Goal: Task Accomplishment & Management: Complete application form

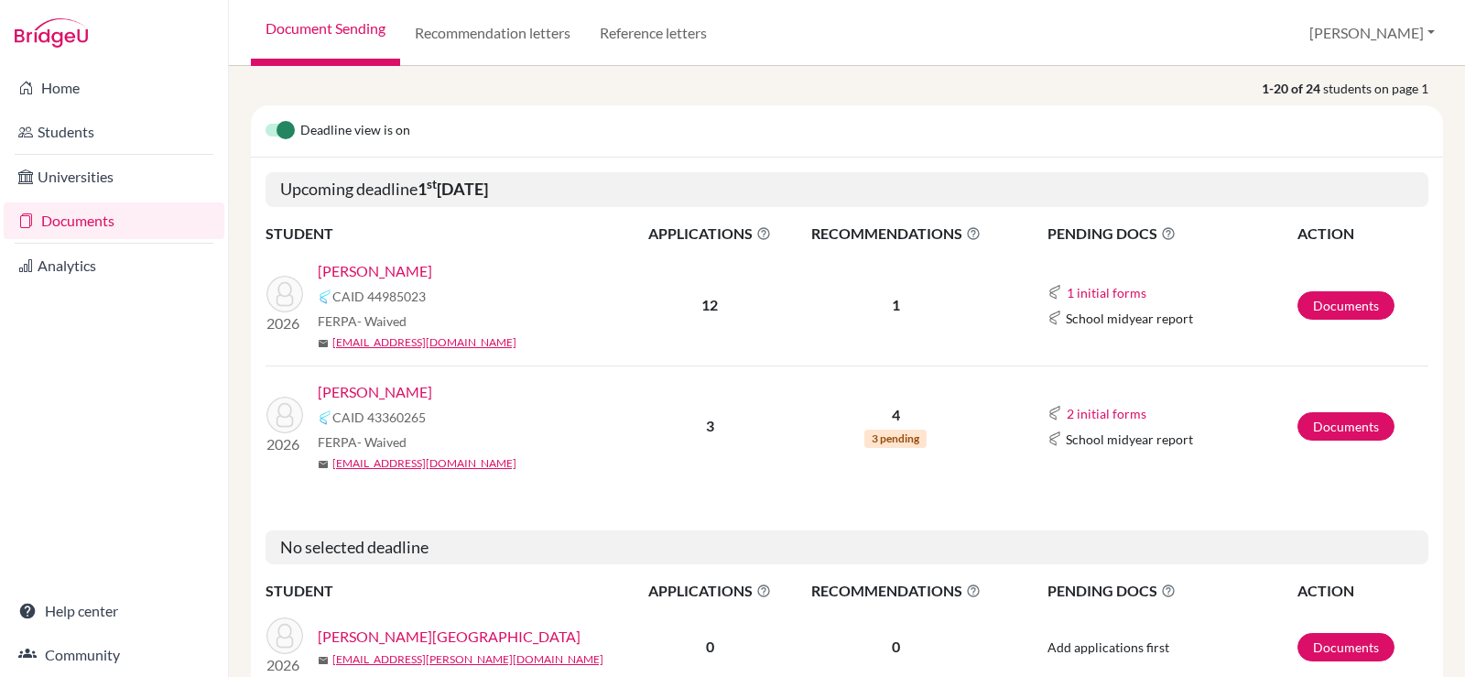
scroll to position [275, 0]
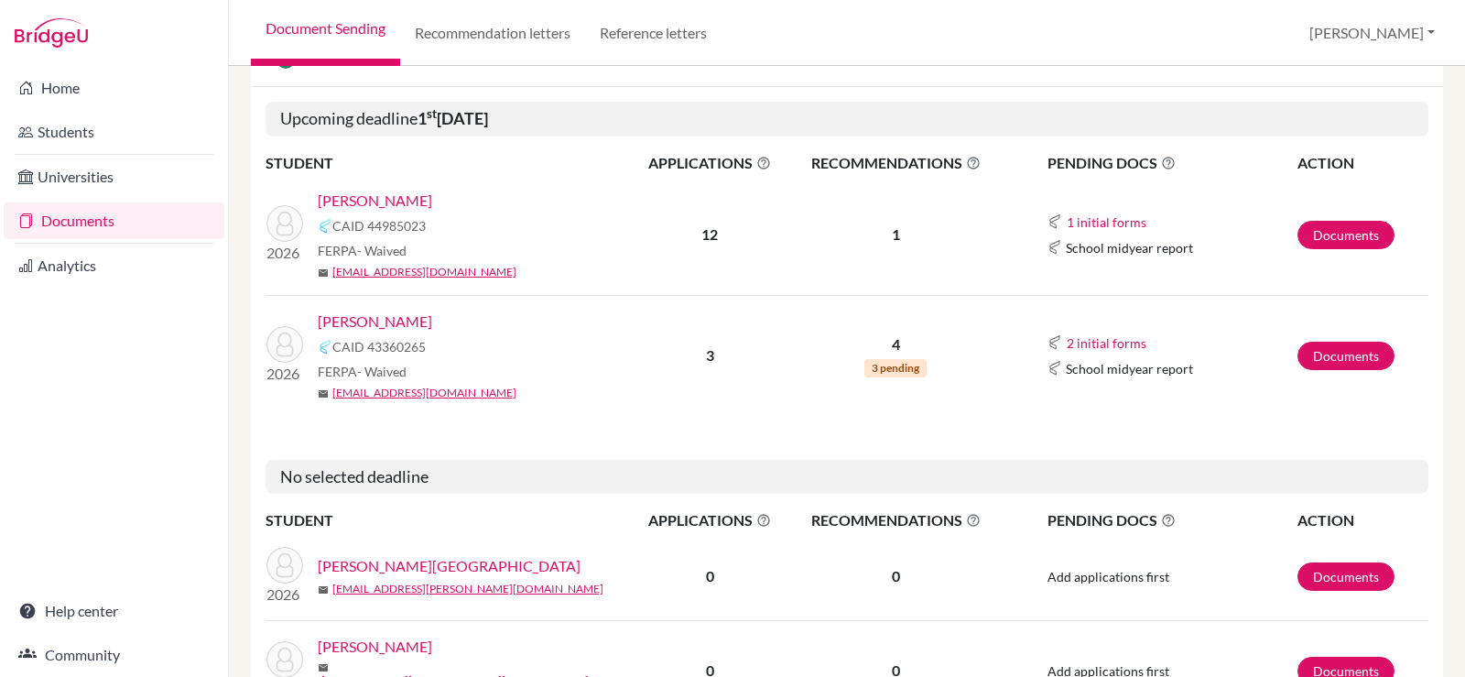
click at [372, 313] on link "[PERSON_NAME]" at bounding box center [375, 321] width 114 height 22
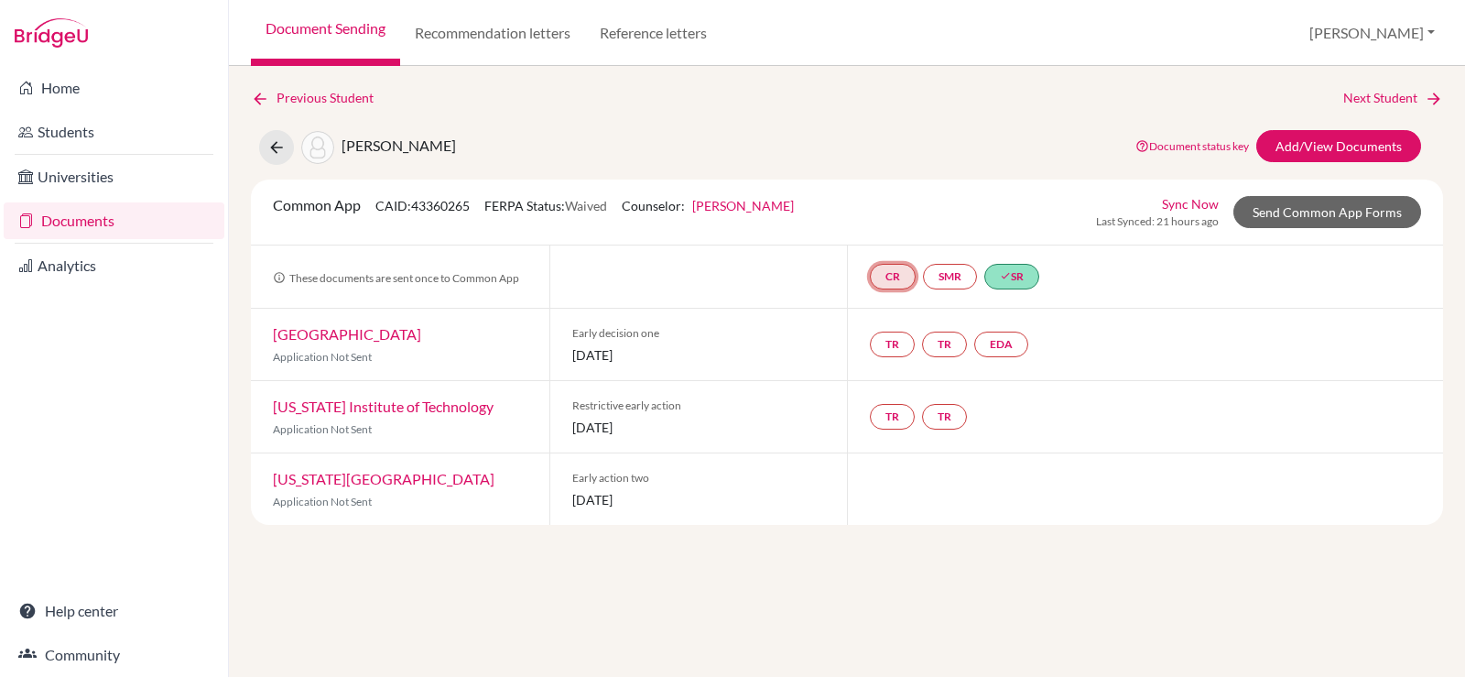
click at [881, 279] on link "CR" at bounding box center [893, 277] width 46 height 26
click at [881, 279] on link "CR Counselor recommendation Counselor recommendation Incomplete" at bounding box center [893, 277] width 46 height 26
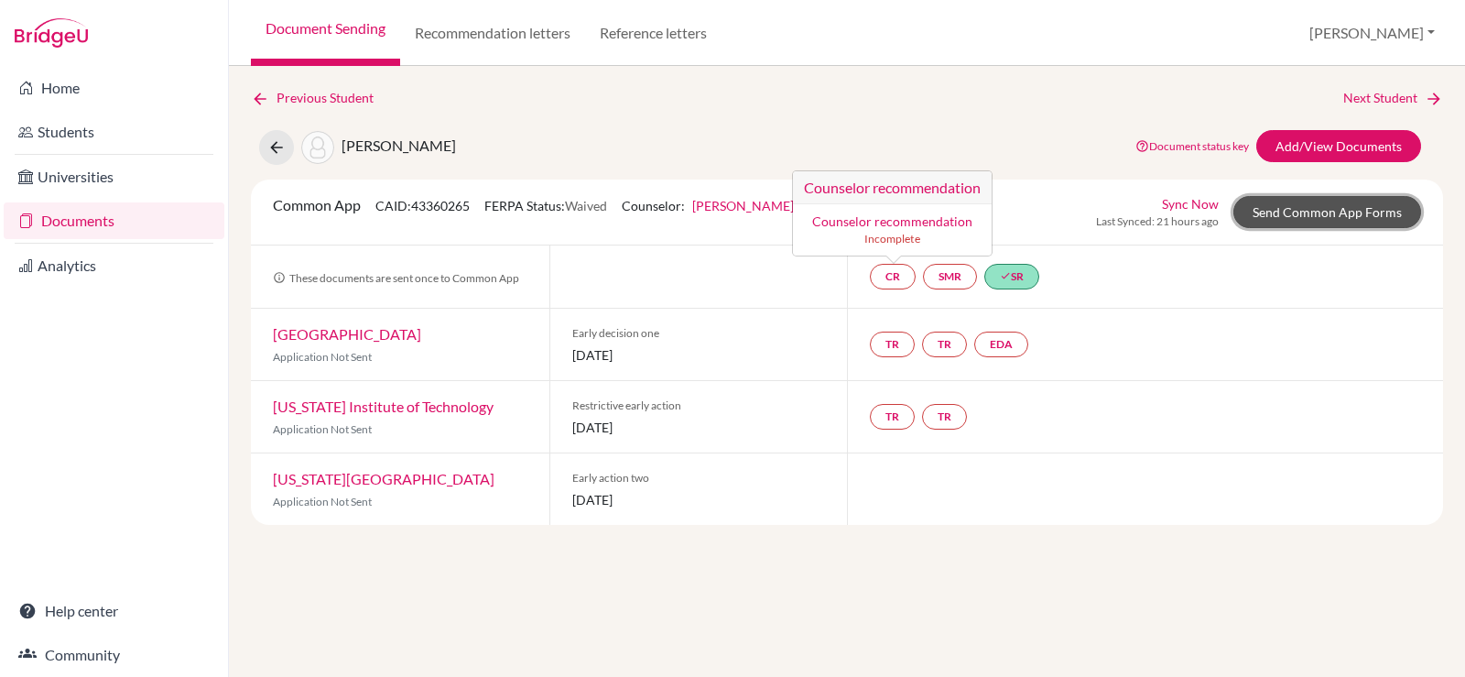
click at [1283, 218] on link "Send Common App Forms" at bounding box center [1327, 212] width 188 height 32
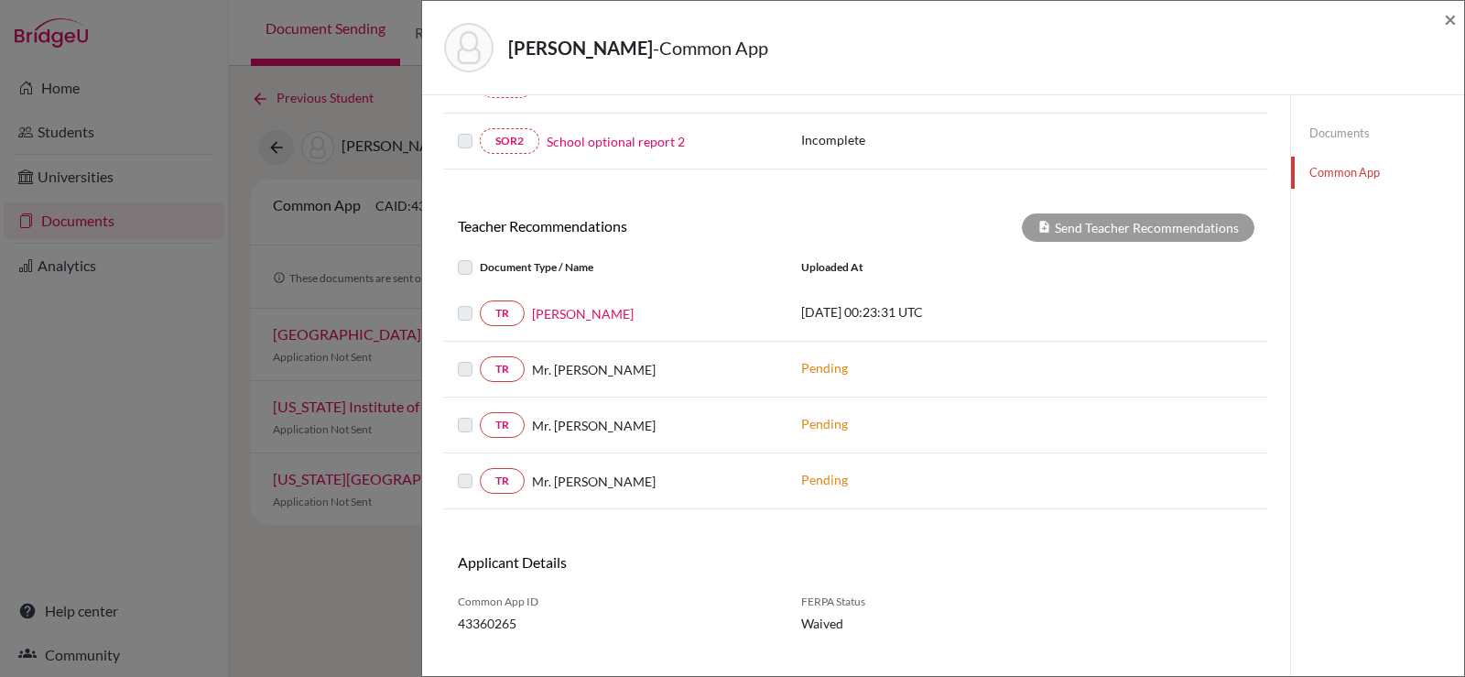
scroll to position [634, 0]
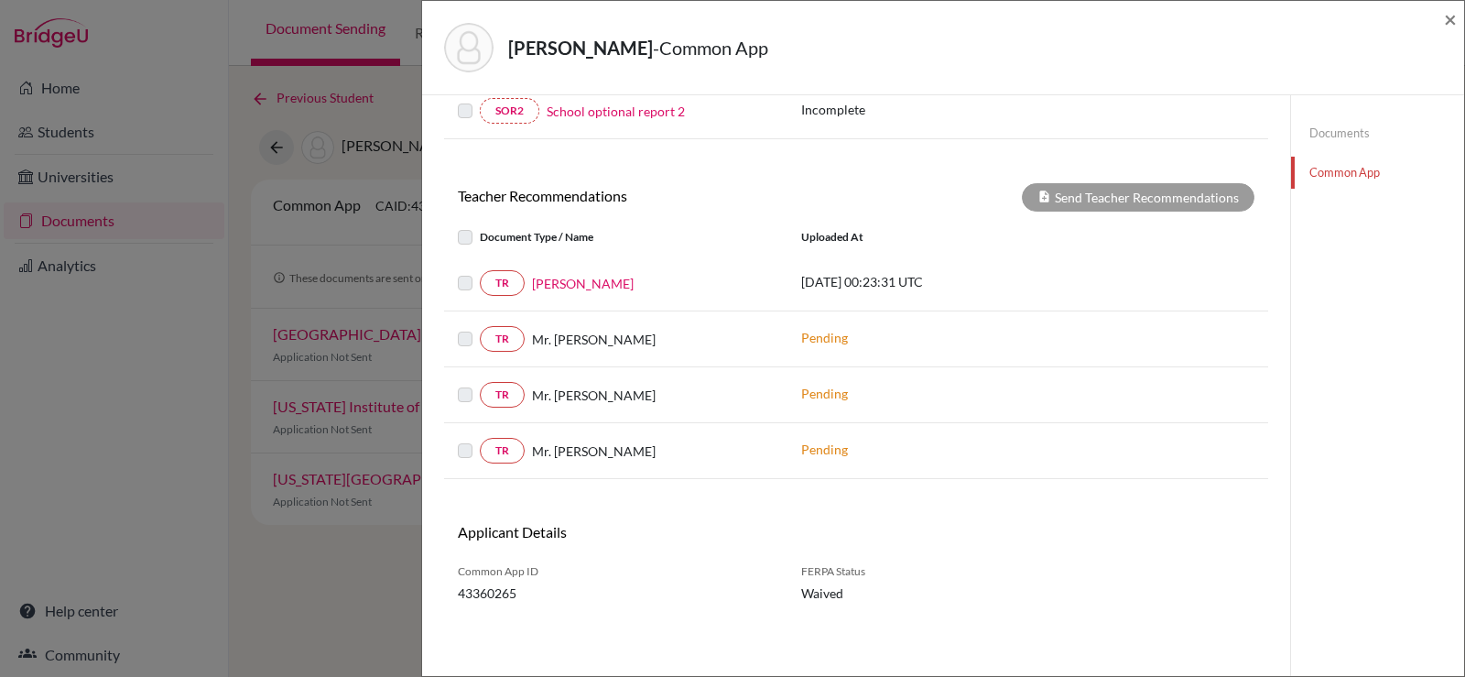
click at [1337, 128] on link "Documents" at bounding box center [1377, 133] width 173 height 32
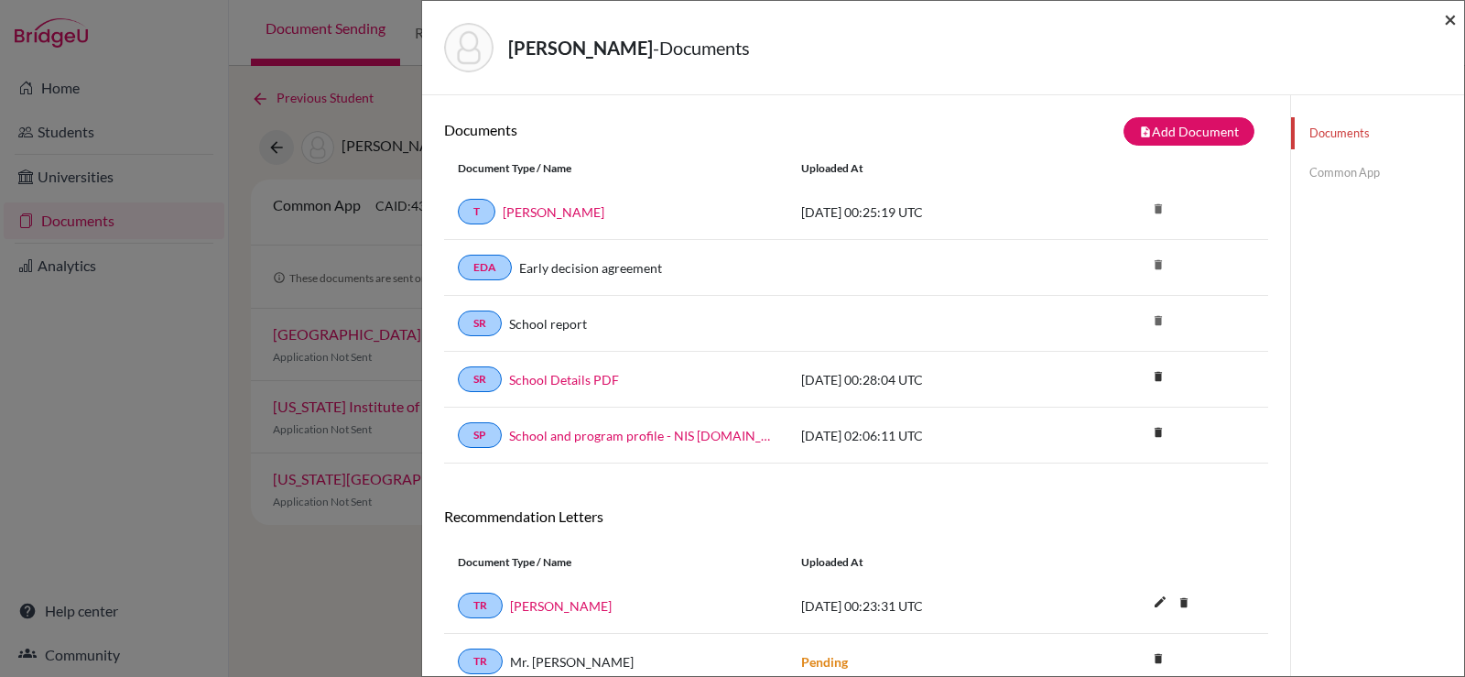
click at [1446, 19] on span "×" at bounding box center [1450, 18] width 13 height 27
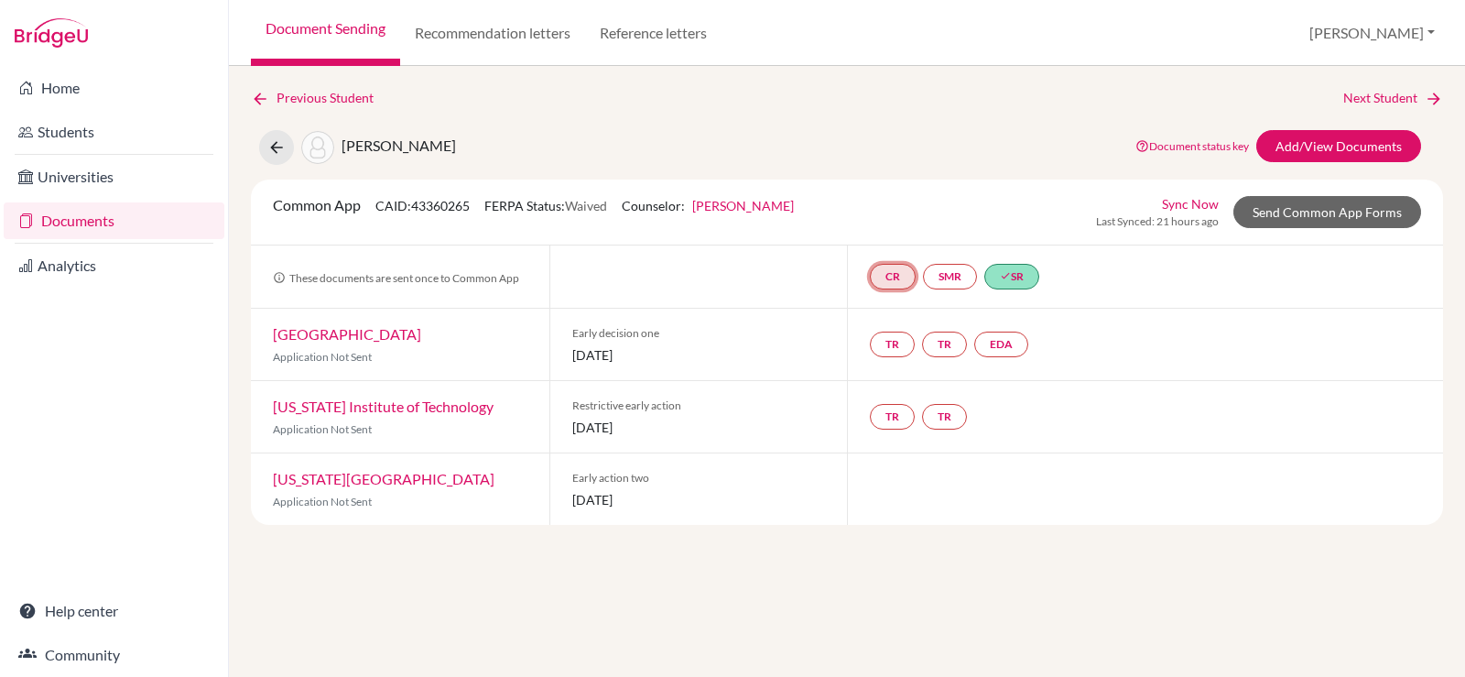
click at [877, 271] on link "CR" at bounding box center [893, 277] width 46 height 26
click at [891, 225] on link "Counselor recommendation" at bounding box center [892, 221] width 160 height 16
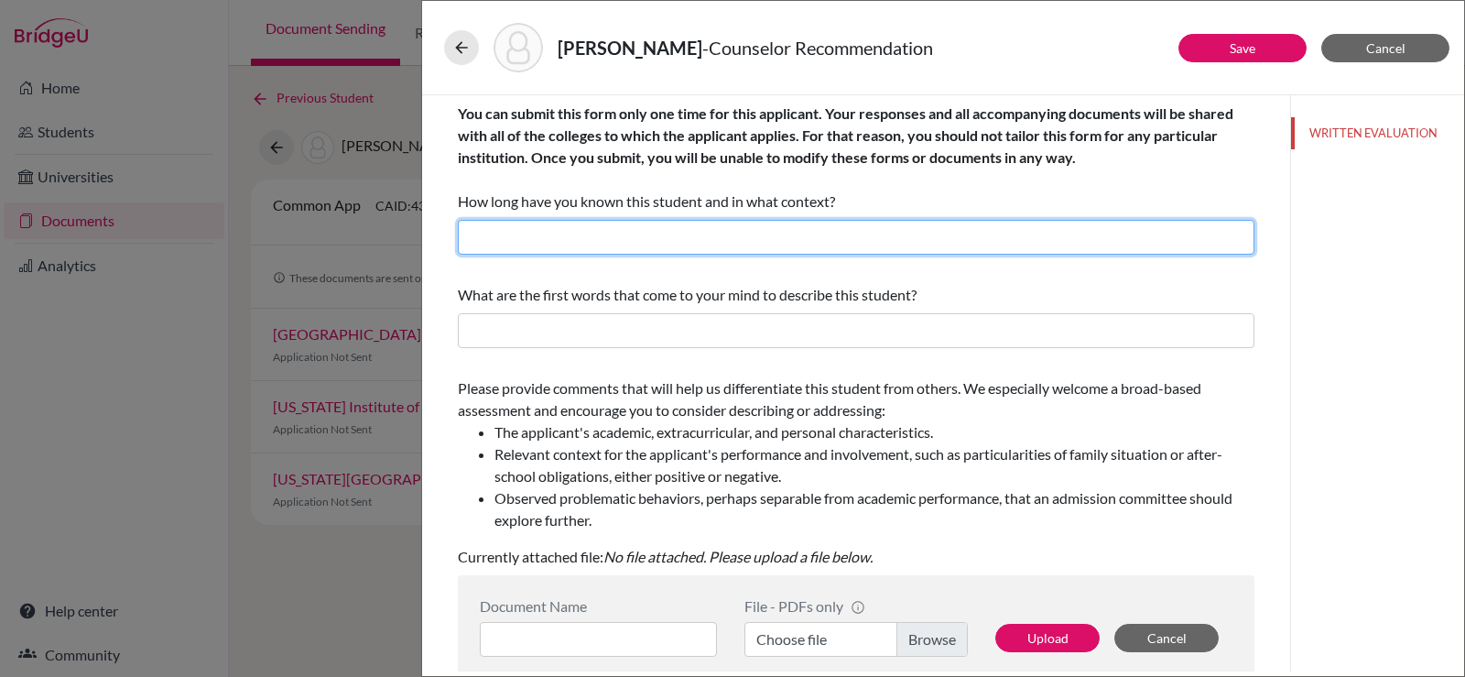
click at [699, 238] on input "text" at bounding box center [856, 237] width 797 height 35
drag, startPoint x: 609, startPoint y: 243, endPoint x: 560, endPoint y: 245, distance: 48.6
click at [560, 245] on input "I have known Dongjoo for about two school years, Grade 11 up until the present,…" at bounding box center [856, 237] width 797 height 35
type input "I have known Yejun for about two school years, Grade 11 up until the present, 1…"
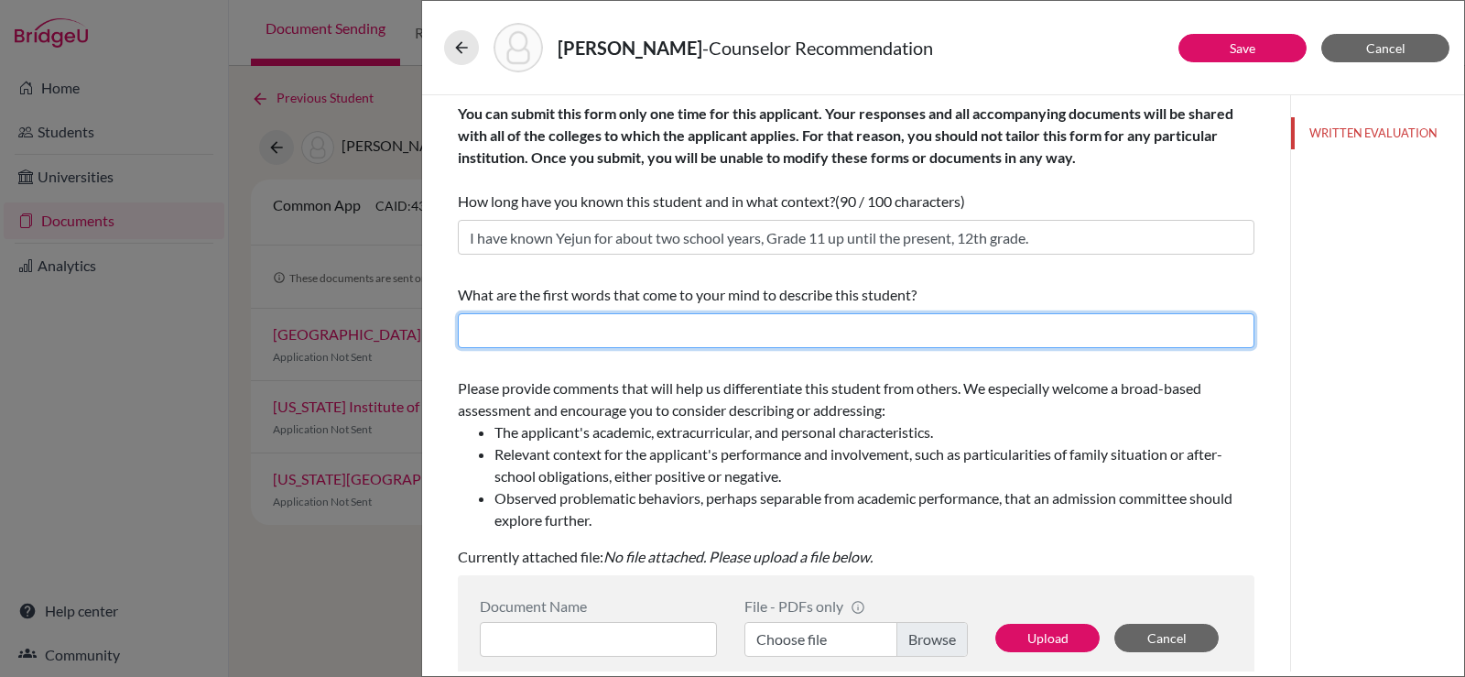
click at [572, 318] on input "text" at bounding box center [856, 330] width 797 height 35
click at [650, 337] on input "Polite, determined," at bounding box center [856, 330] width 797 height 35
paste input "ambitious"
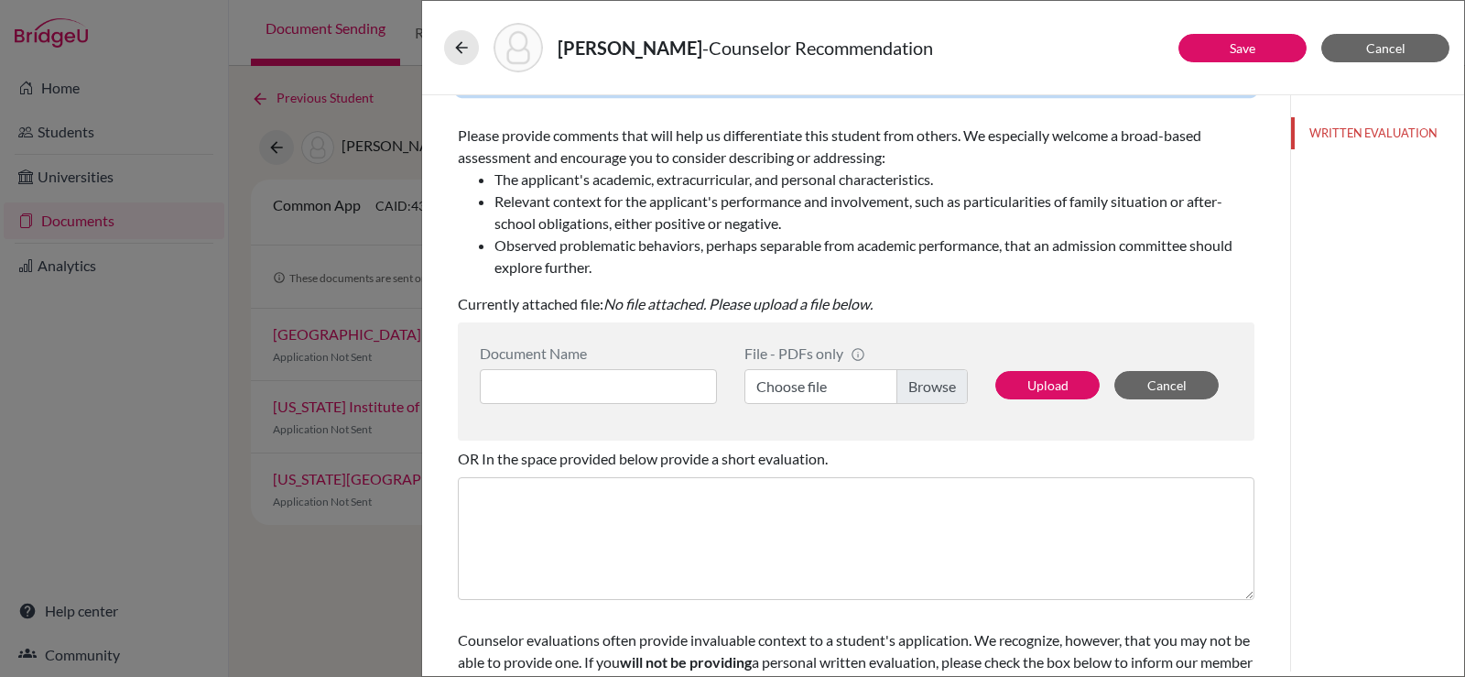
scroll to position [275, 0]
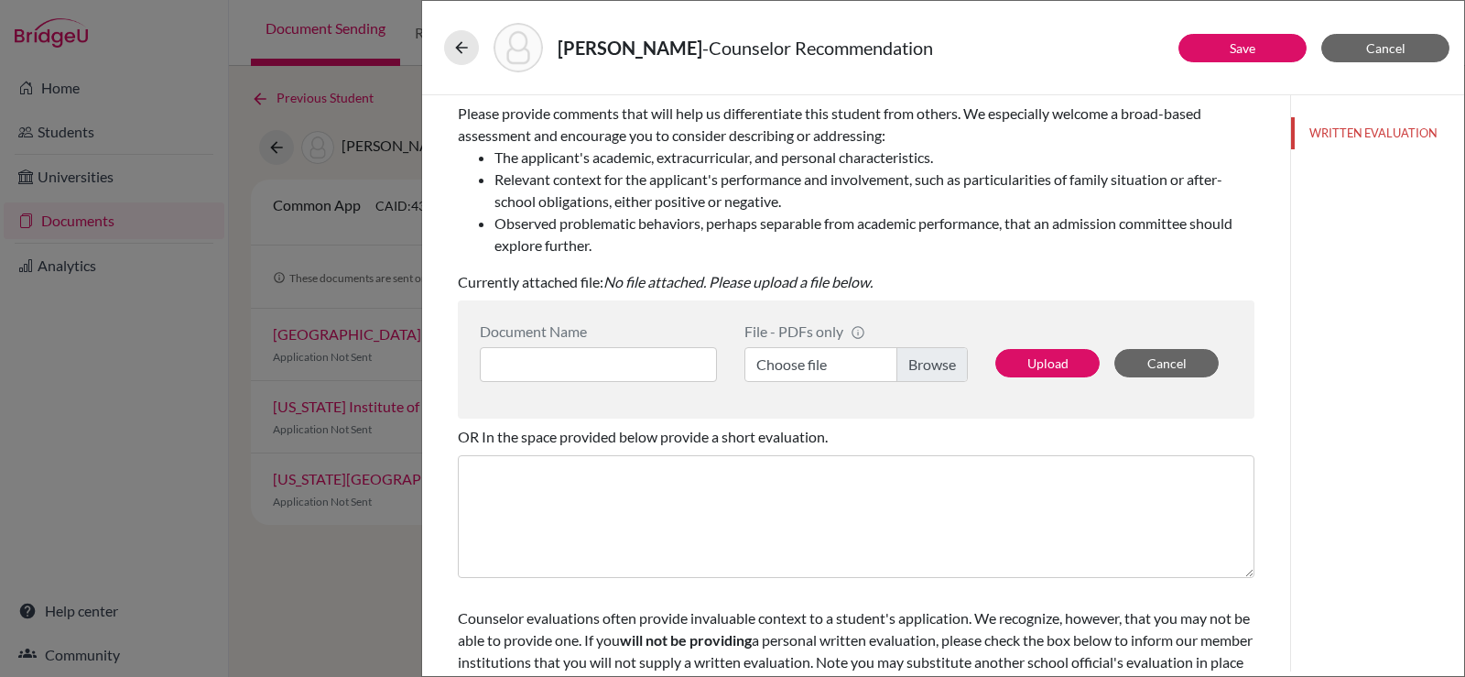
type input "Polite, determined, ambitious, and analytical"
click at [608, 360] on input at bounding box center [598, 364] width 237 height 35
click at [920, 363] on label "Choose file" at bounding box center [855, 364] width 223 height 35
click at [920, 363] on input "Choose file" at bounding box center [855, 364] width 223 height 35
click at [582, 349] on input at bounding box center [598, 364] width 237 height 35
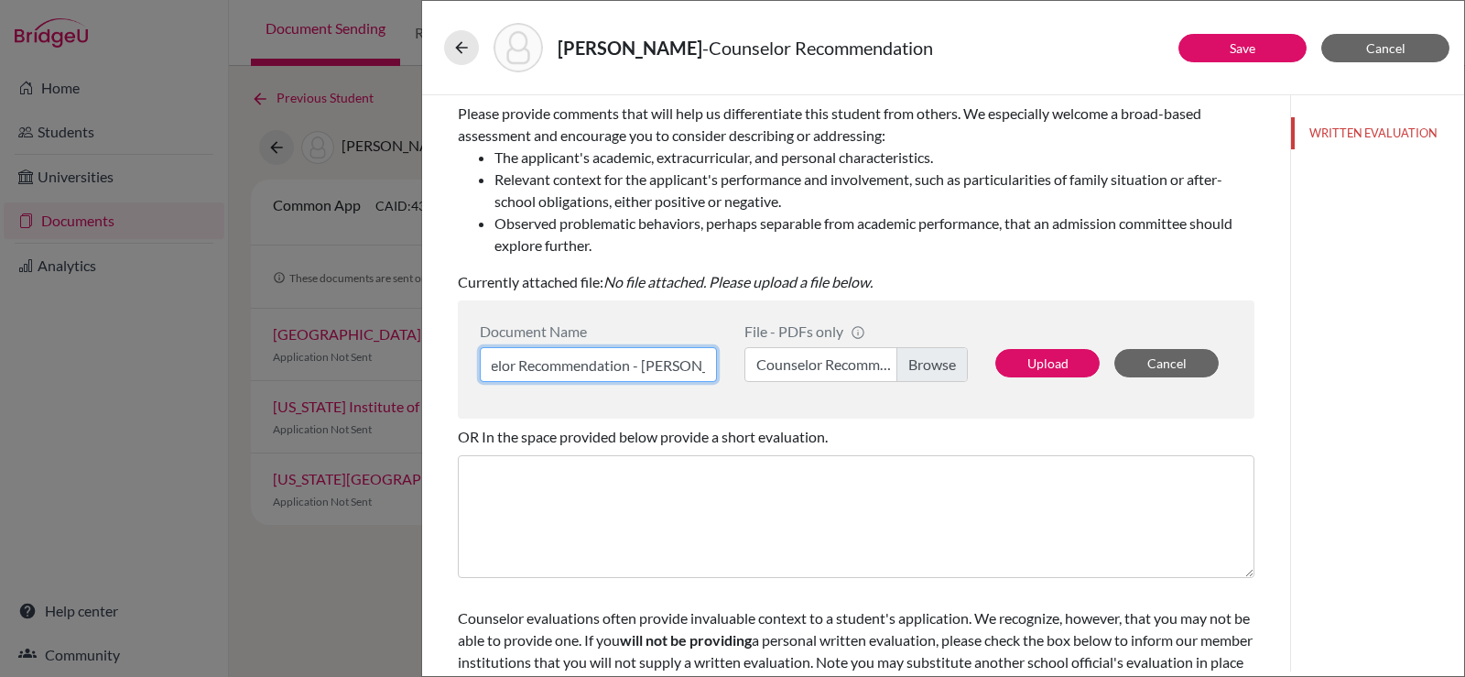
scroll to position [0, 50]
type input "Counselor Recommendation - Seo Ye Jun"
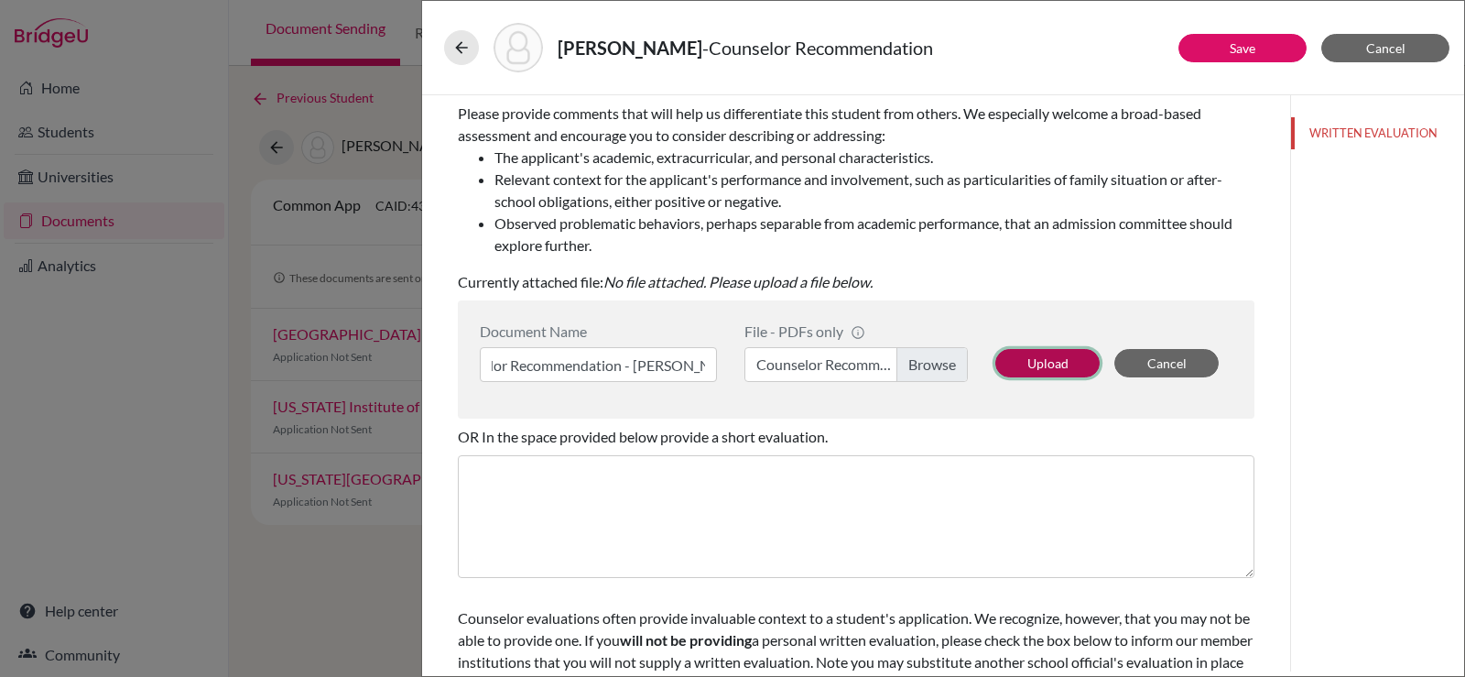
click at [1024, 363] on button "Upload" at bounding box center [1047, 363] width 104 height 28
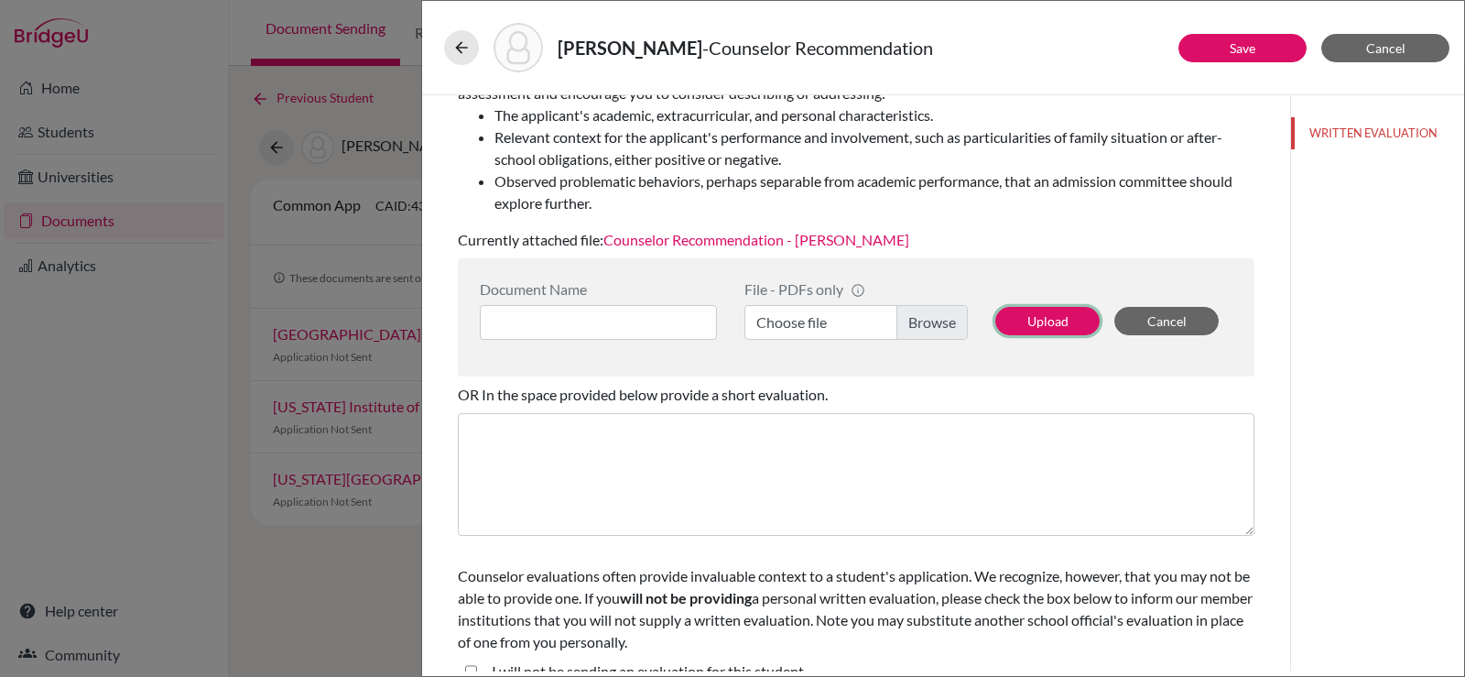
scroll to position [342, 0]
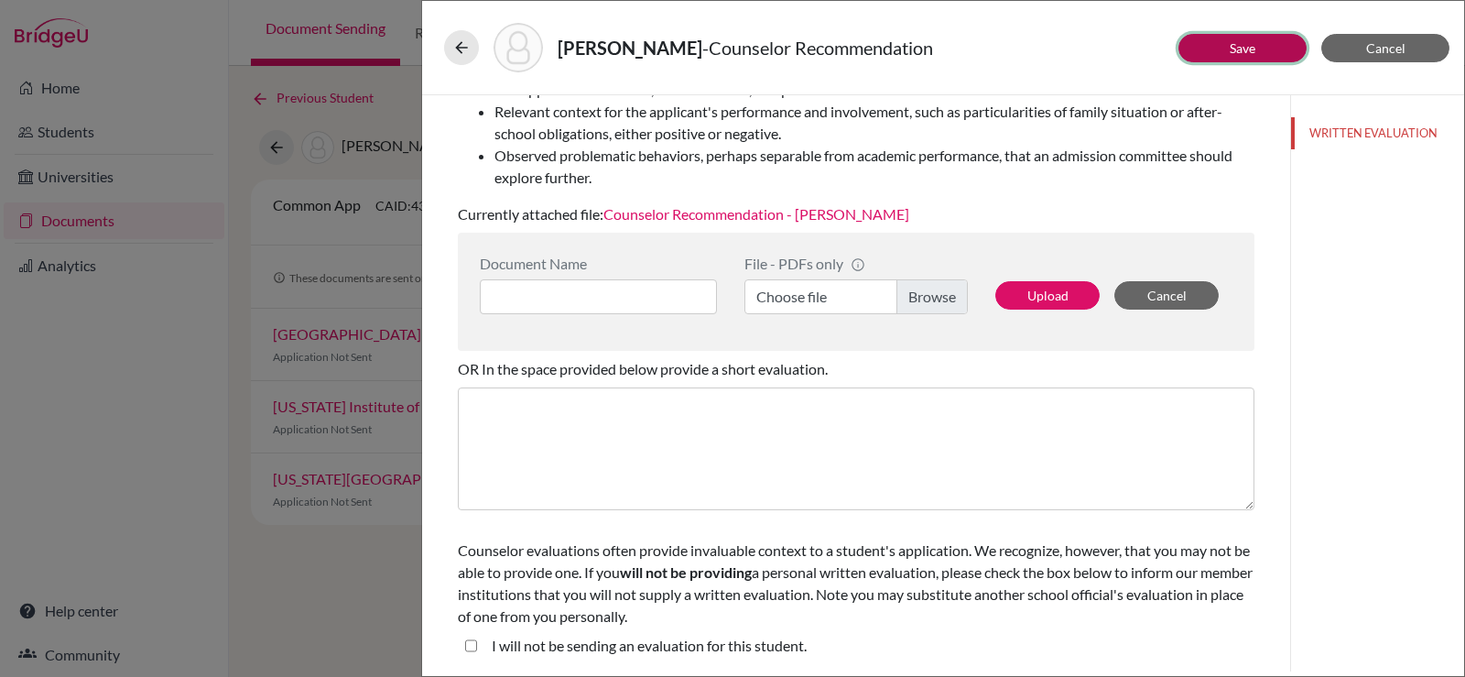
click at [1206, 41] on button "Save" at bounding box center [1242, 48] width 128 height 28
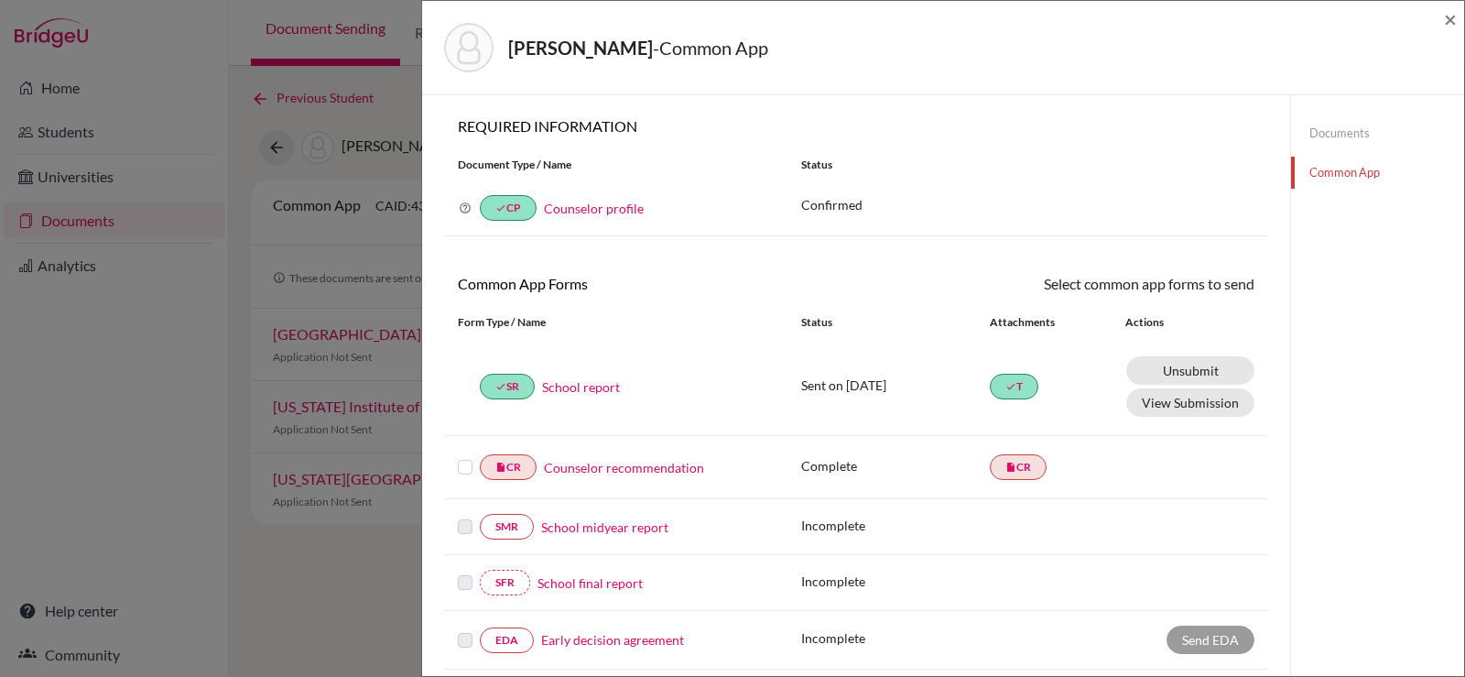
click at [624, 466] on link "Counselor recommendation" at bounding box center [624, 467] width 160 height 19
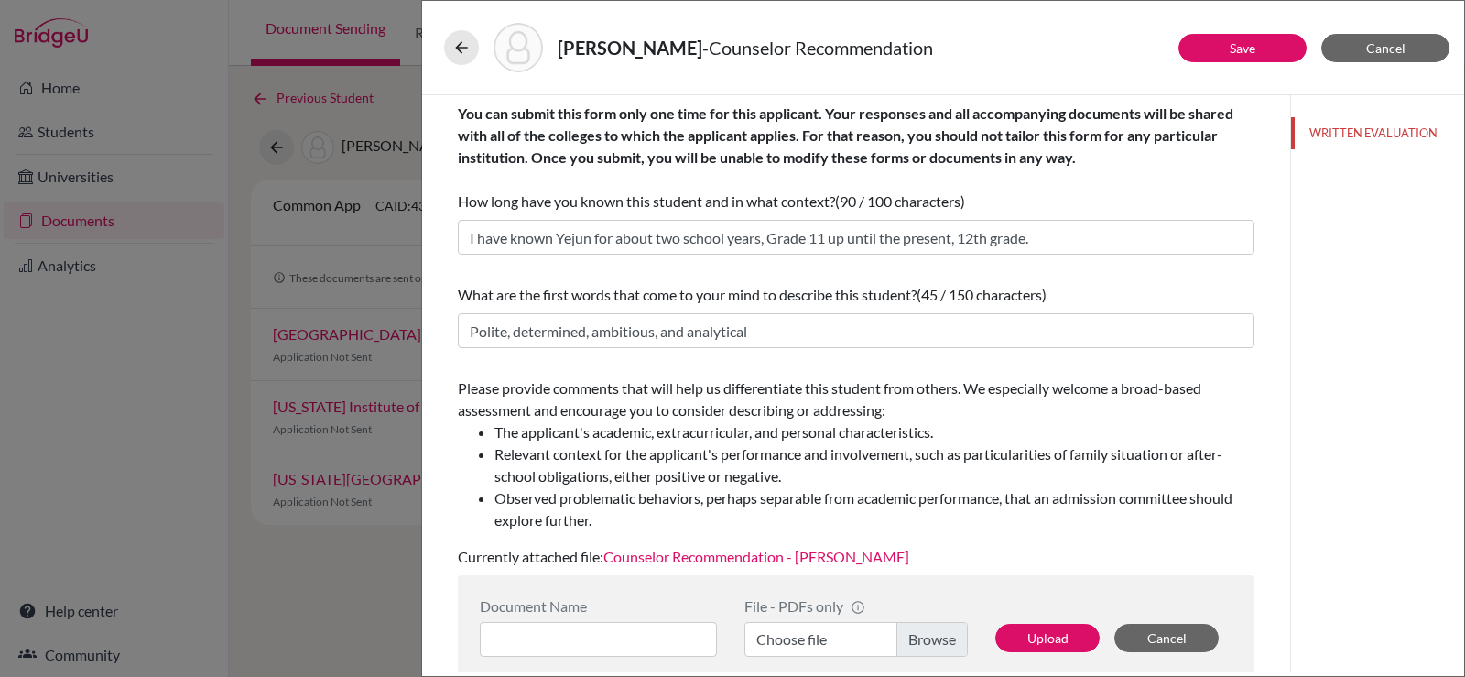
click at [751, 559] on link "Counselor Recommendation - Seo Ye Jun" at bounding box center [756, 556] width 306 height 17
click at [1271, 52] on button "Save" at bounding box center [1242, 48] width 128 height 28
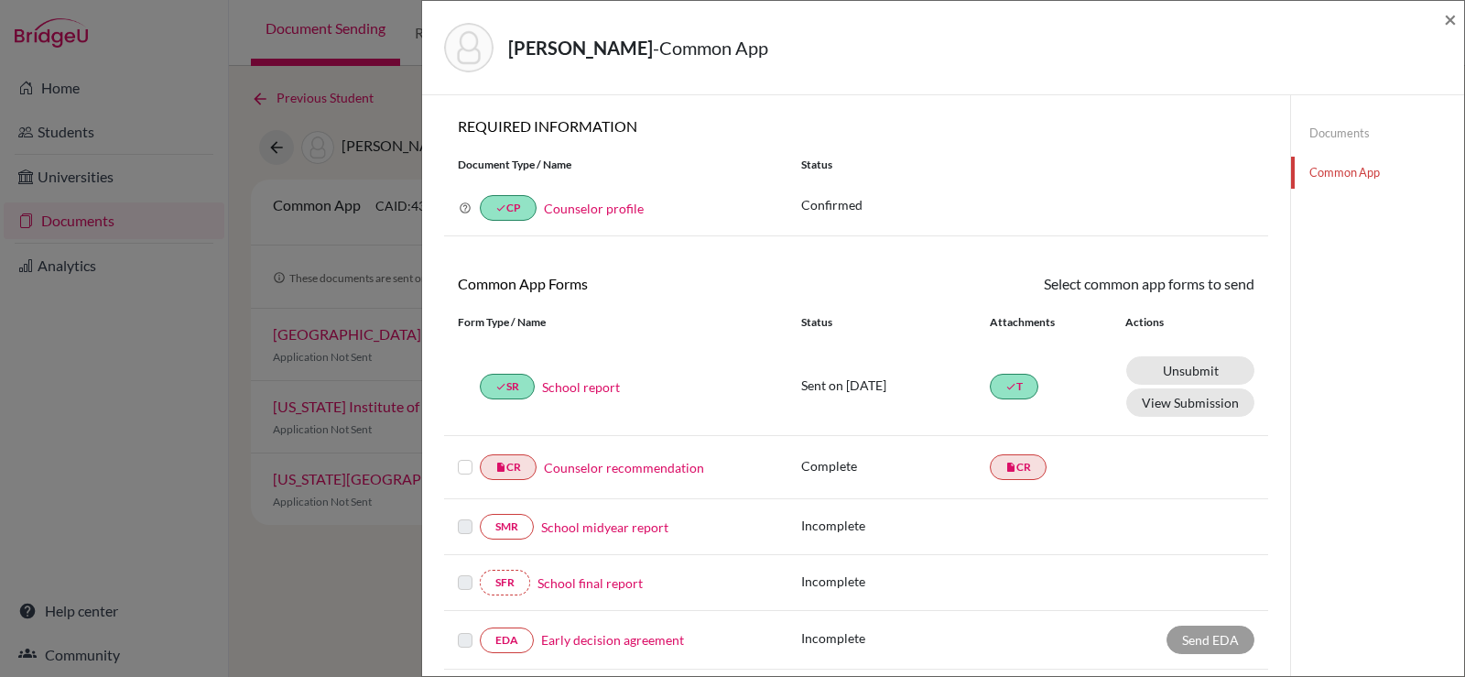
click at [465, 456] on label at bounding box center [465, 456] width 15 height 0
click at [0, 0] on input "checkbox" at bounding box center [0, 0] width 0 height 0
click at [1200, 287] on link "Send" at bounding box center [1216, 287] width 76 height 28
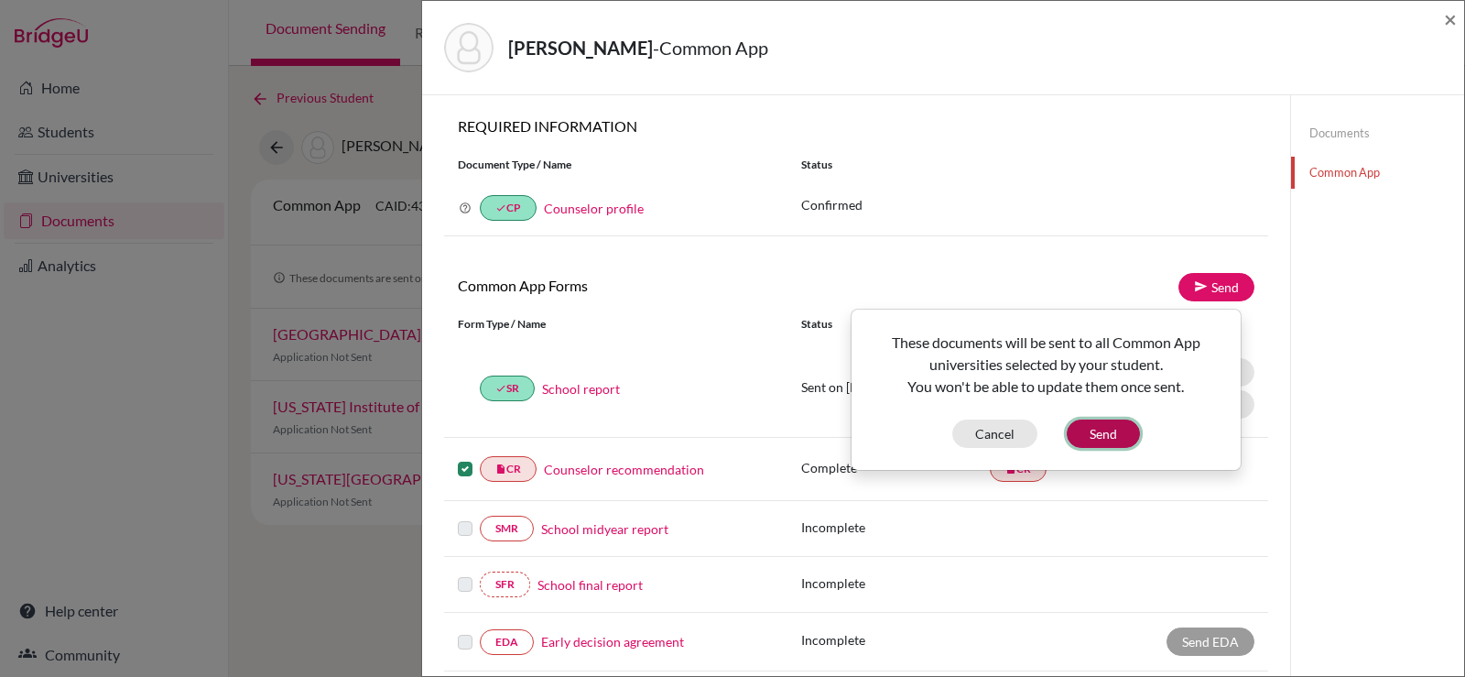
click at [1092, 435] on button "Send" at bounding box center [1103, 433] width 73 height 28
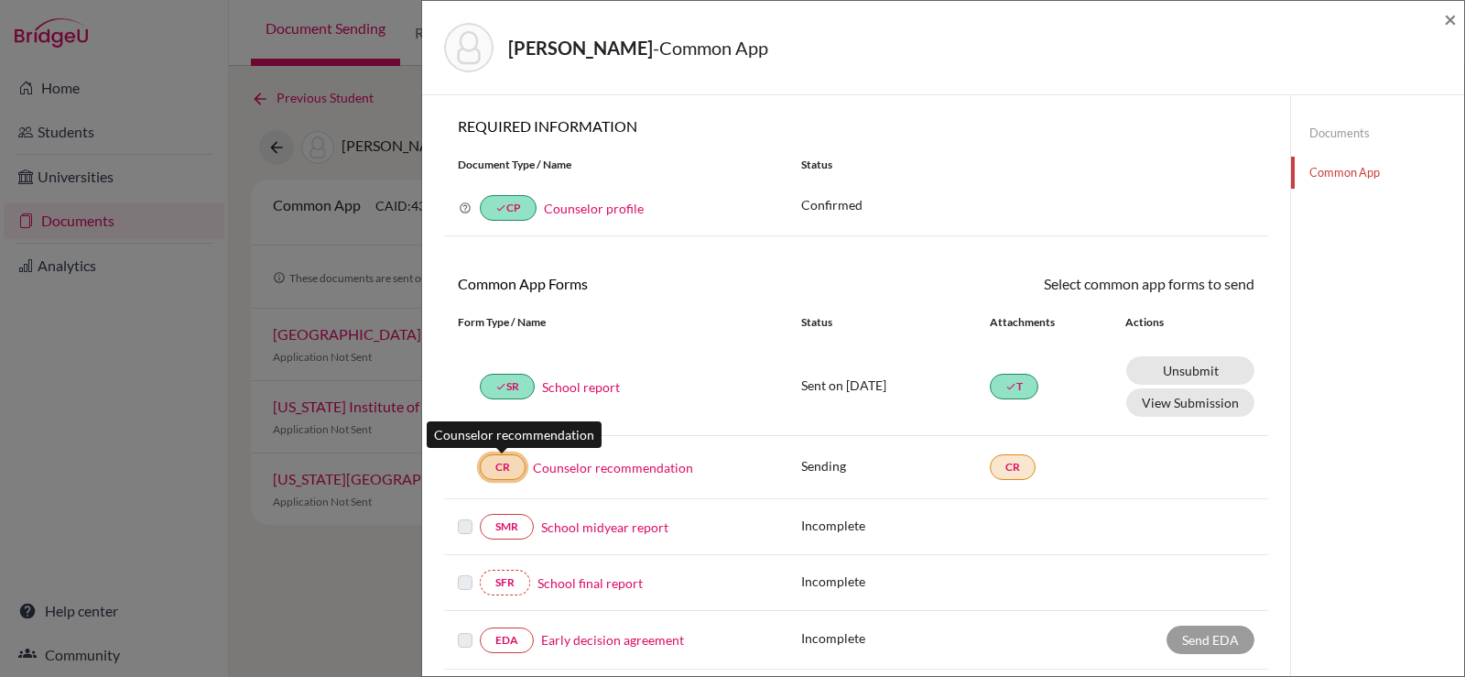
click at [493, 471] on link "CR" at bounding box center [503, 467] width 46 height 26
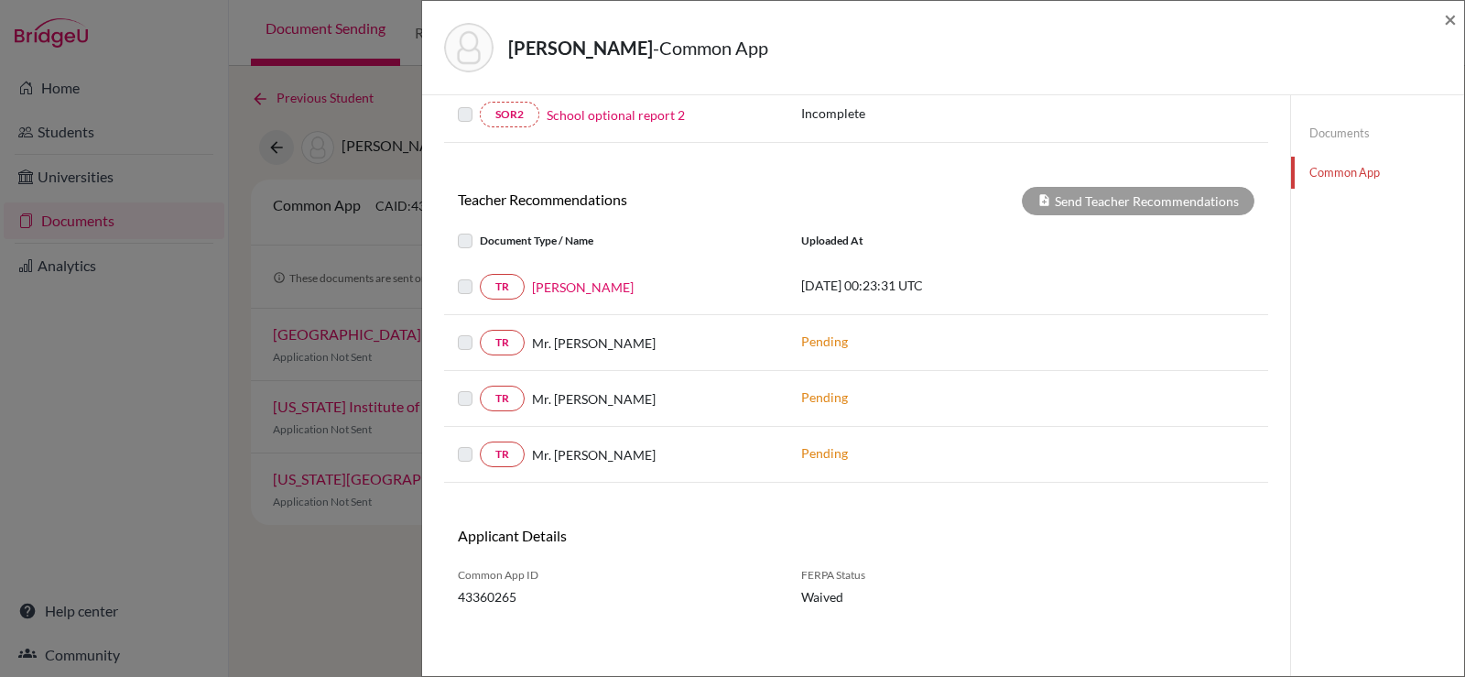
scroll to position [645, 0]
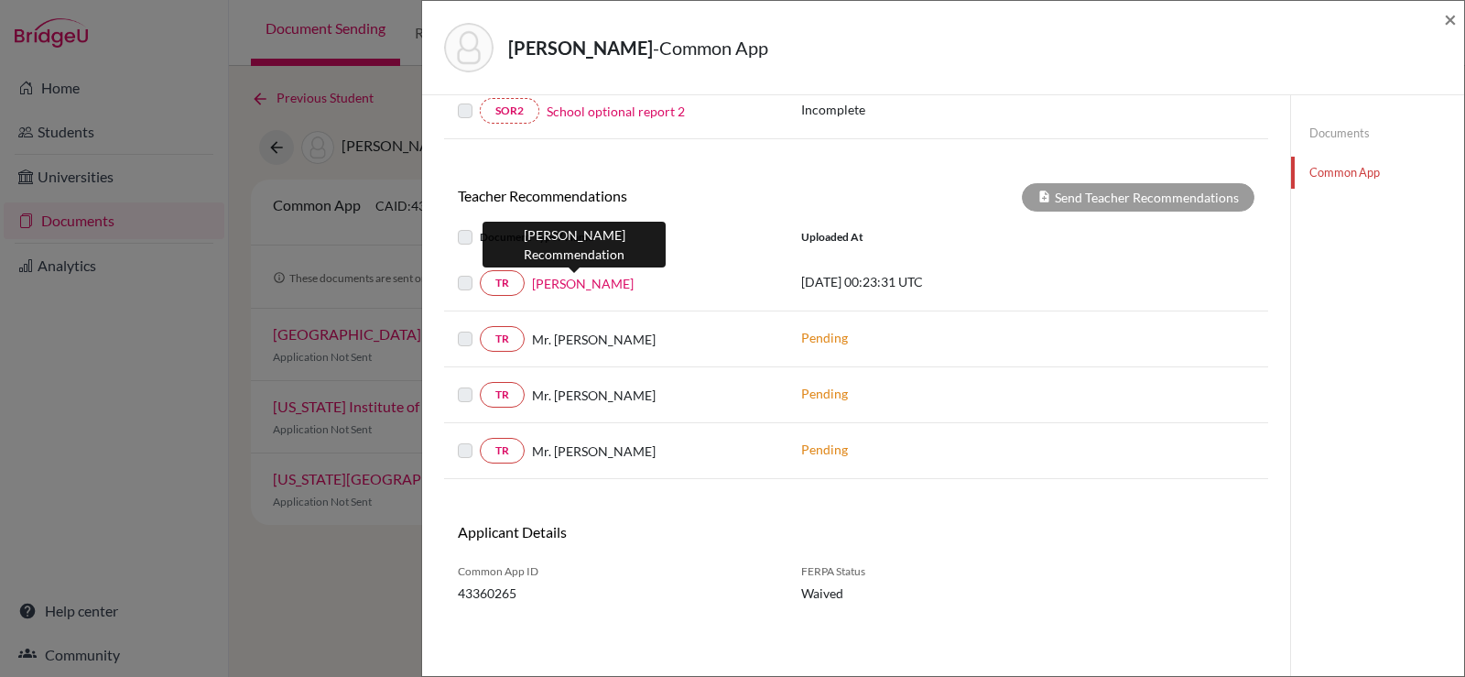
click at [563, 282] on link "Mr. Ozgur Unal" at bounding box center [583, 283] width 102 height 19
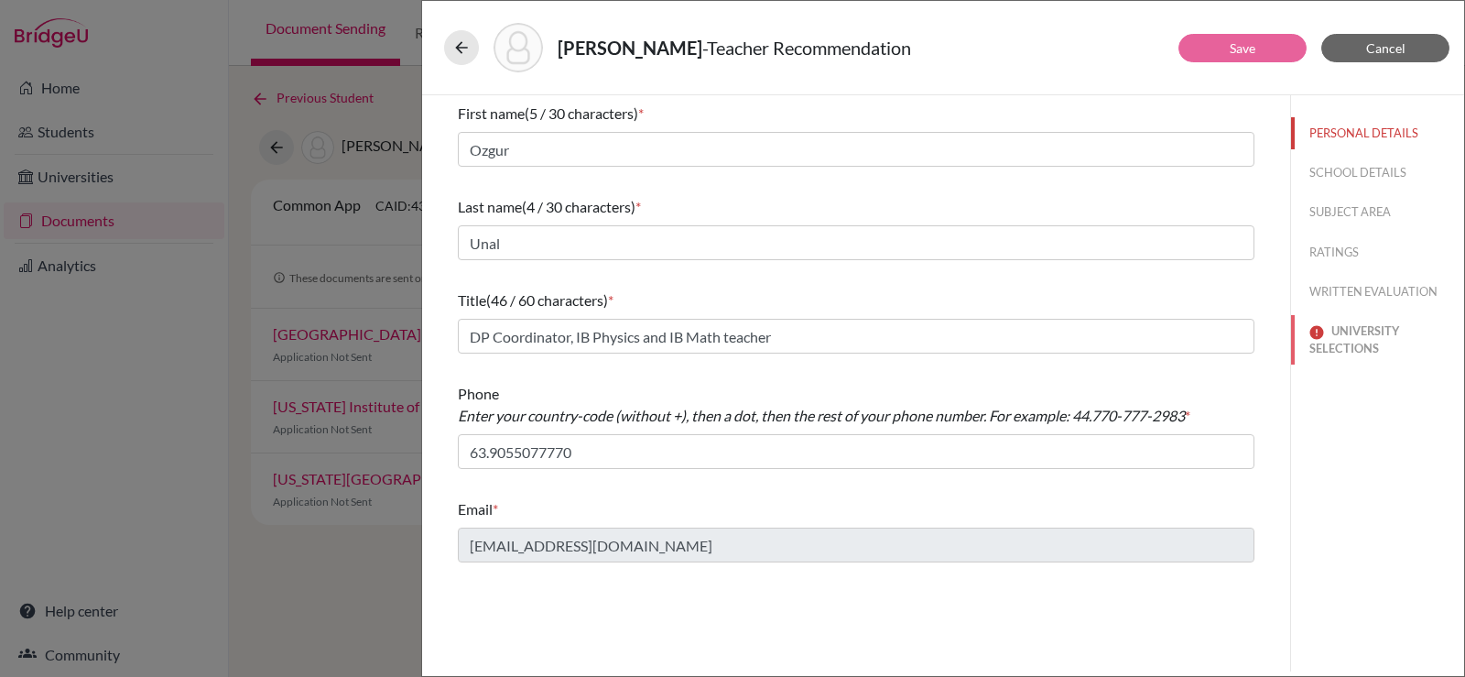
click at [1356, 343] on button "UNIVERSITY SELECTIONS" at bounding box center [1377, 339] width 173 height 49
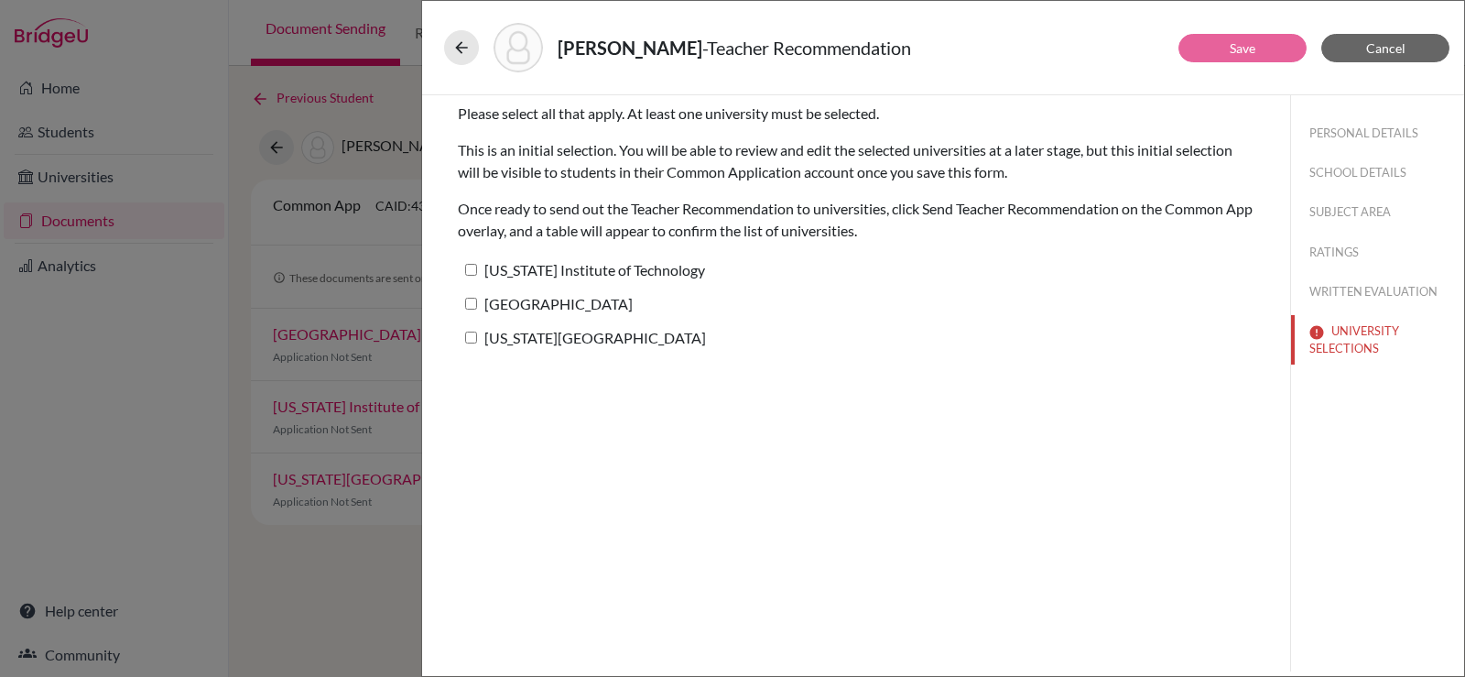
click at [410, 3] on div "Seo, Yejun - Teacher Recommendation Save Cancel Please select all that apply. A…" at bounding box center [732, 338] width 1465 height 677
click at [1400, 40] on span "Cancel" at bounding box center [1385, 48] width 39 height 16
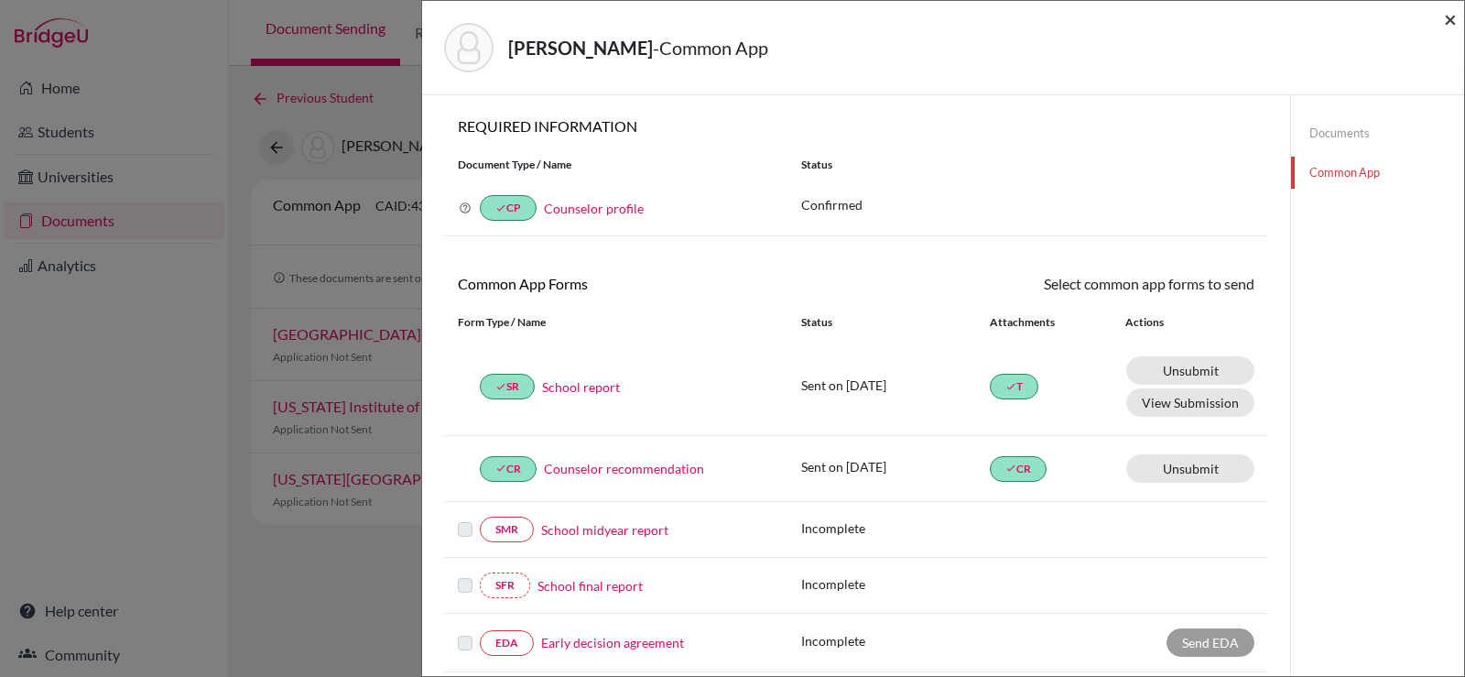
click at [1456, 16] on span "×" at bounding box center [1450, 18] width 13 height 27
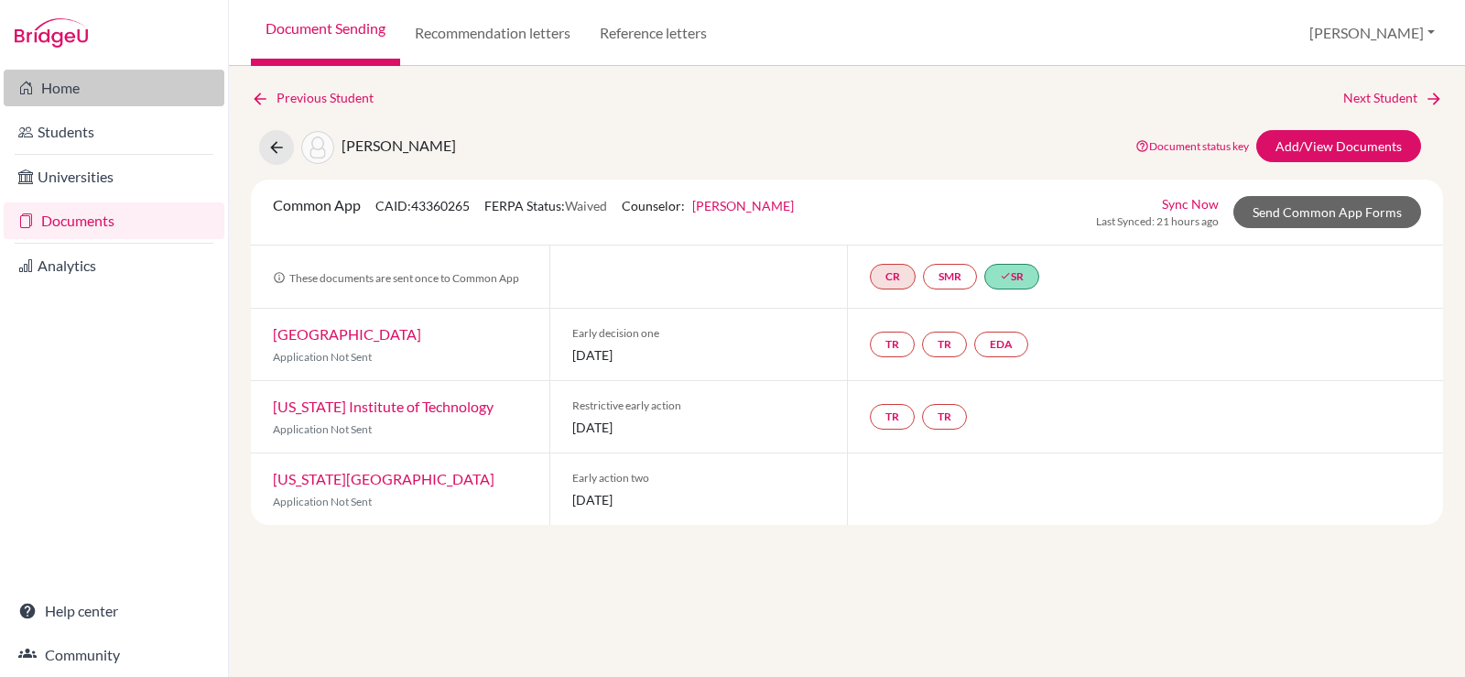
click at [128, 87] on link "Home" at bounding box center [114, 88] width 221 height 37
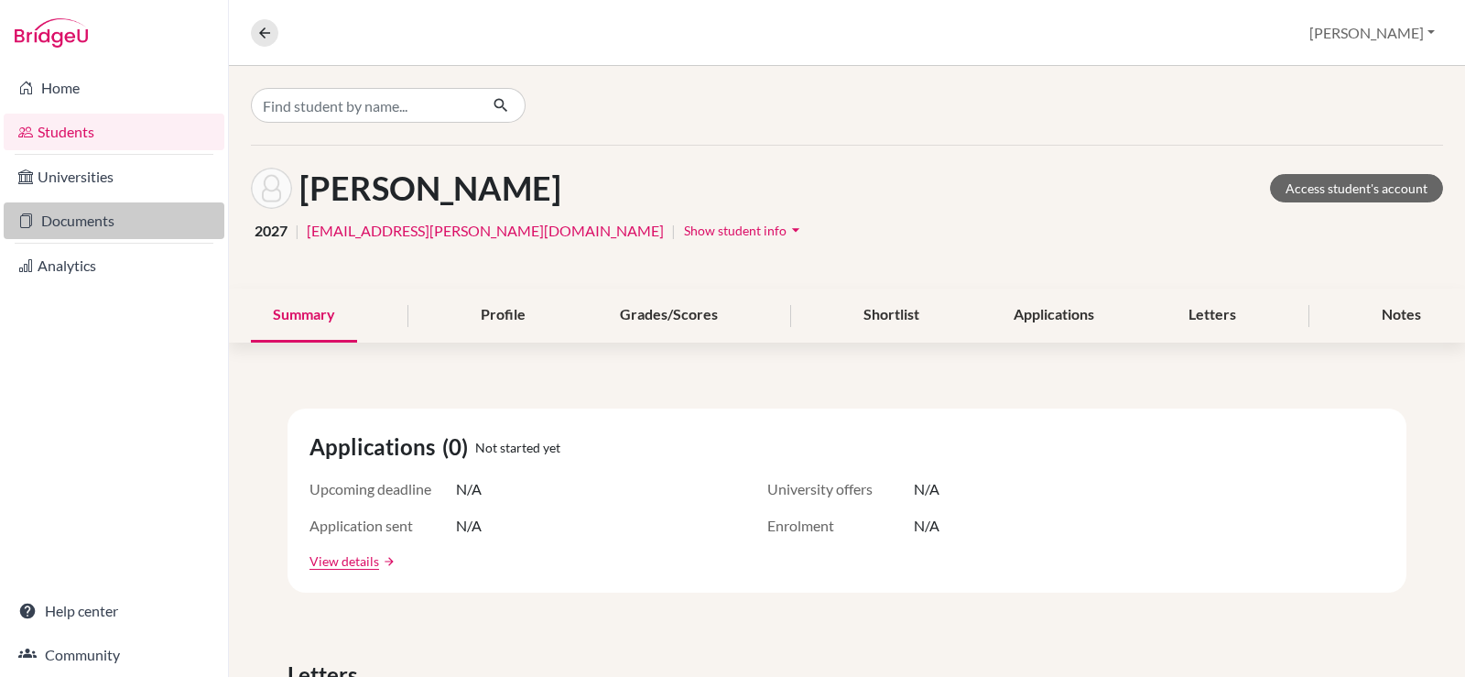
click at [106, 220] on link "Documents" at bounding box center [114, 220] width 221 height 37
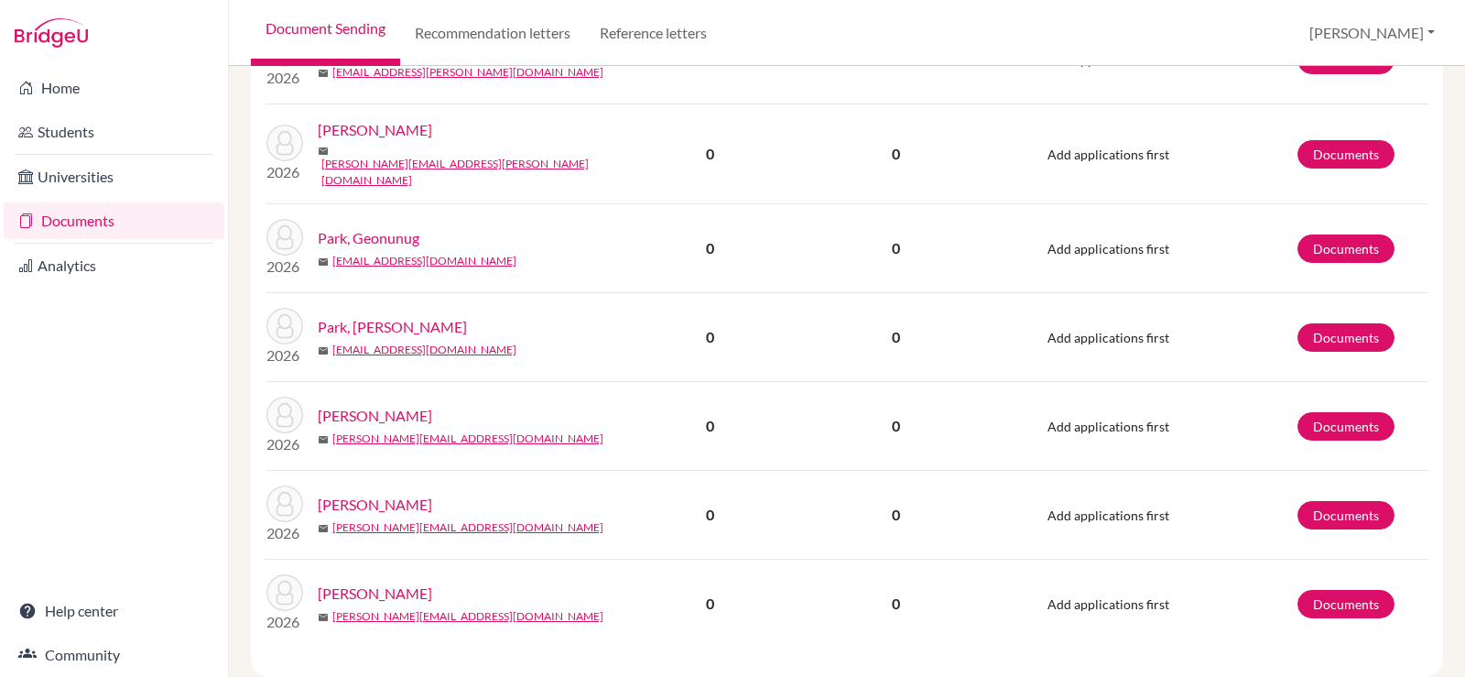
scroll to position [1872, 0]
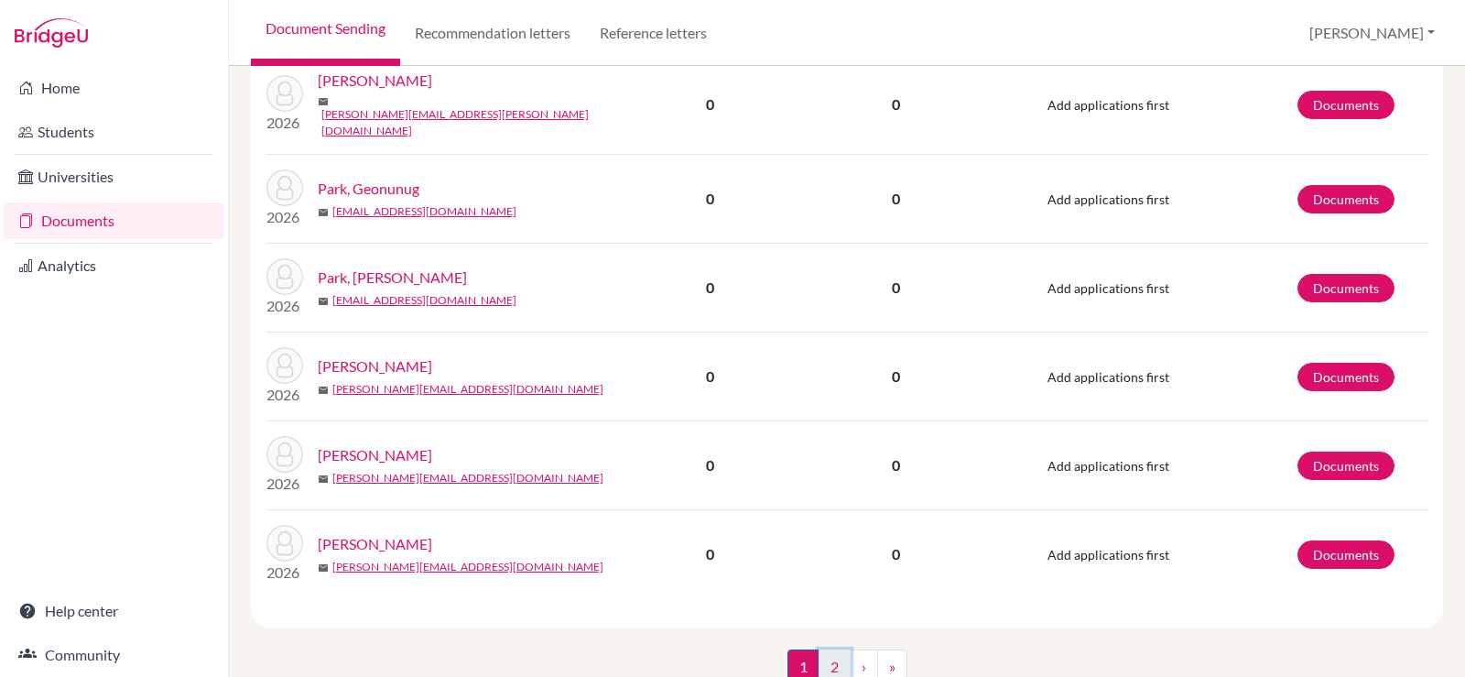
click at [825, 649] on link "2" at bounding box center [835, 666] width 32 height 35
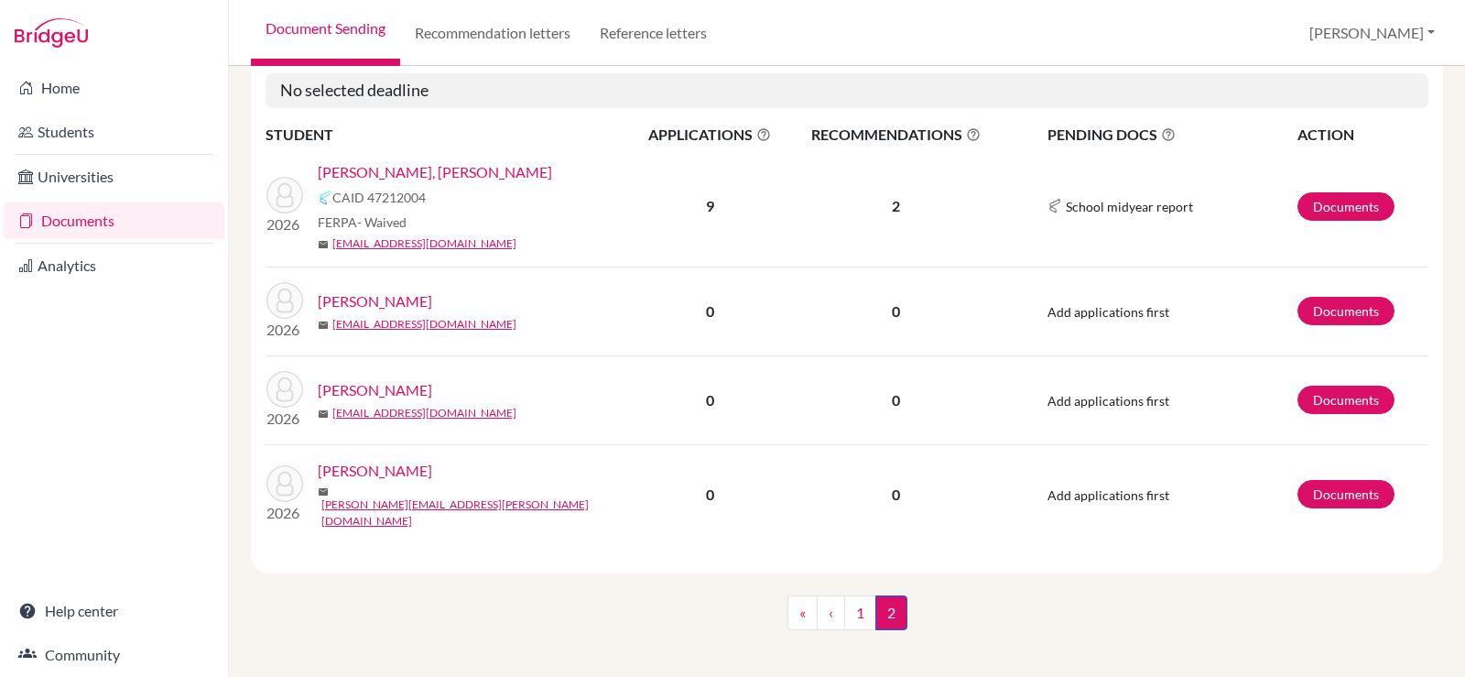
scroll to position [304, 0]
click at [851, 603] on link "1" at bounding box center [860, 611] width 32 height 35
